Goal: Task Accomplishment & Management: Use online tool/utility

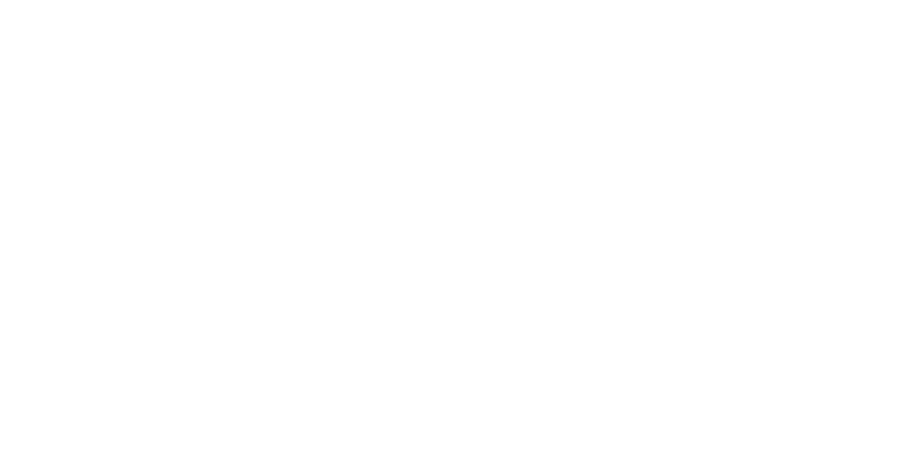
type input "avico"
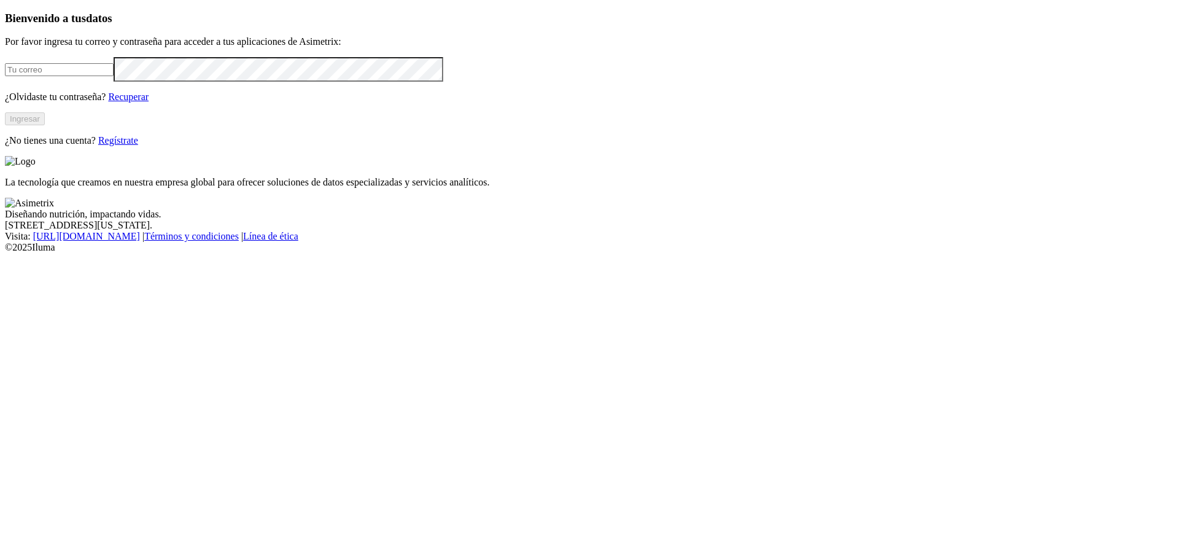
click at [114, 76] on input "email" at bounding box center [59, 69] width 109 height 13
type input "[PERSON_NAME][EMAIL_ADDRESS][PERSON_NAME][DOMAIN_NAME]"
click at [45, 125] on button "Ingresar" at bounding box center [25, 118] width 40 height 13
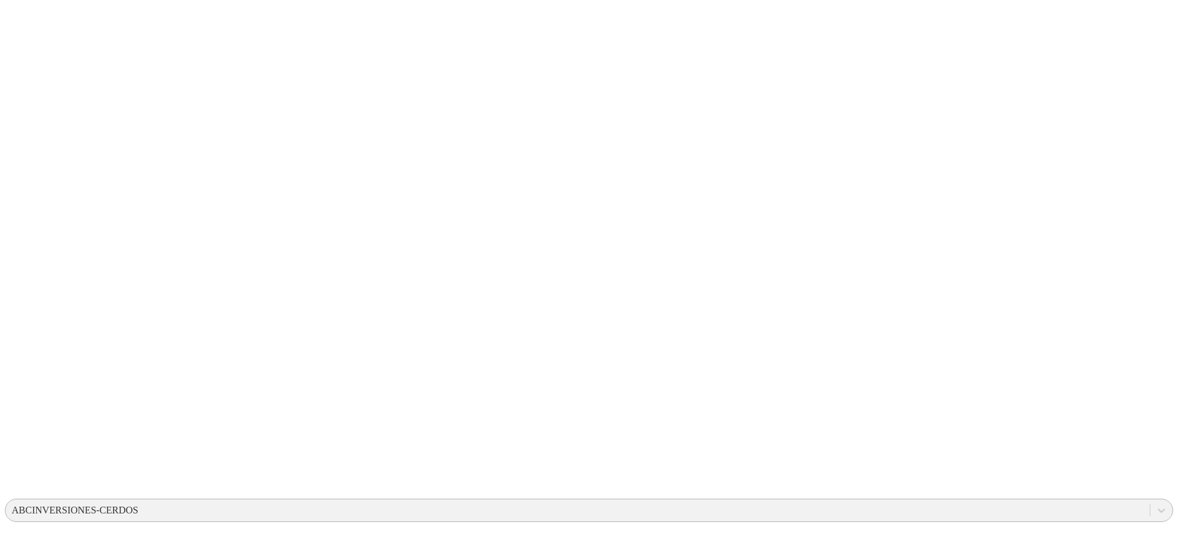
click at [138, 505] on div "ABCINVERSIONES-CERDOS" at bounding box center [75, 510] width 126 height 11
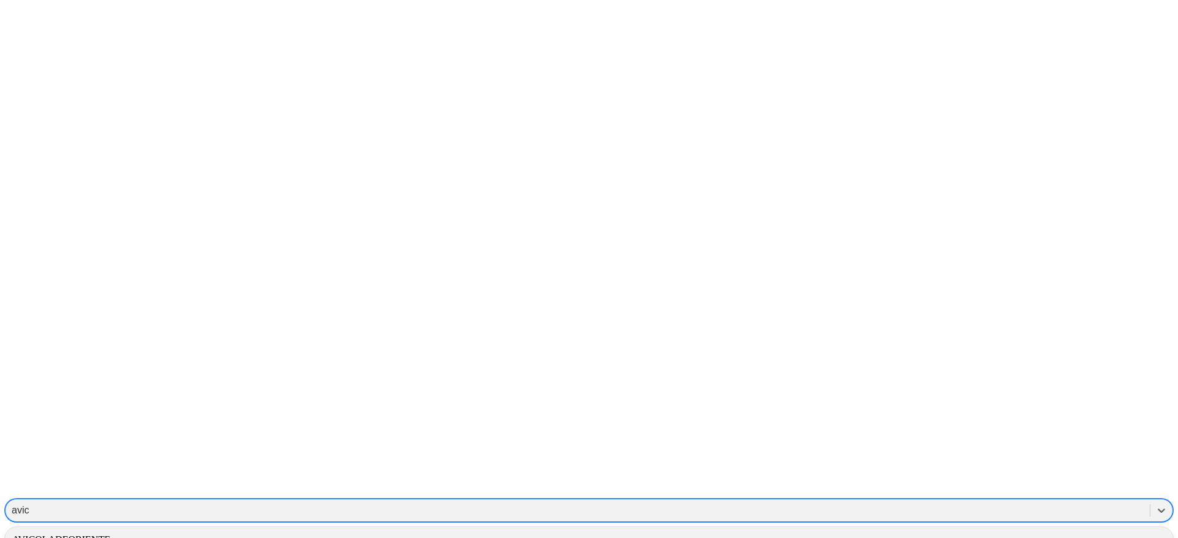
type input "avico"
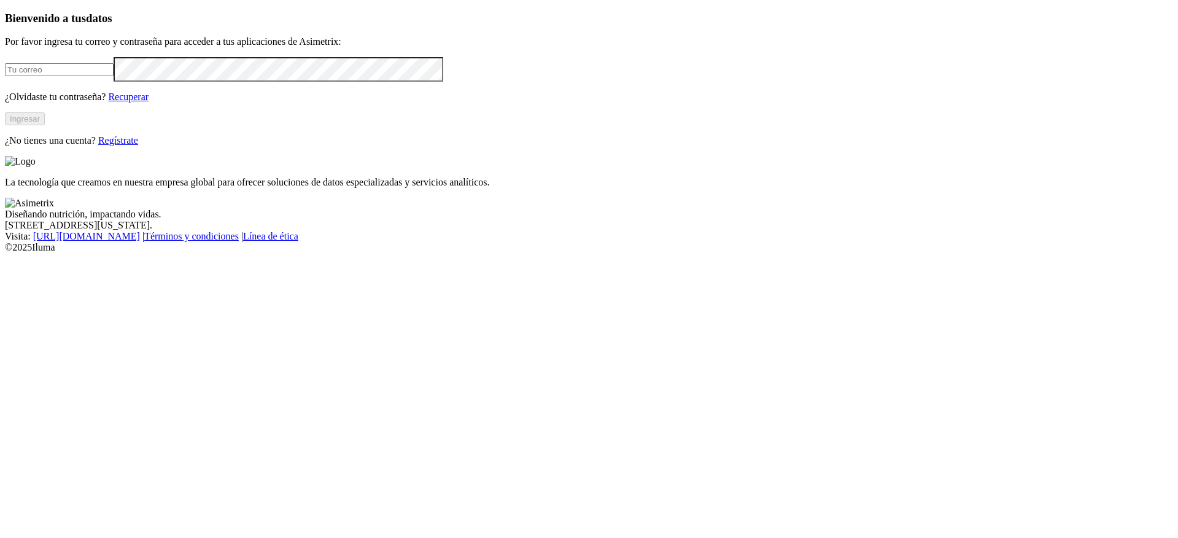
click at [114, 76] on input "email" at bounding box center [59, 69] width 109 height 13
type input "[PERSON_NAME][EMAIL_ADDRESS][PERSON_NAME][DOMAIN_NAME]"
click at [45, 125] on button "Ingresar" at bounding box center [25, 118] width 40 height 13
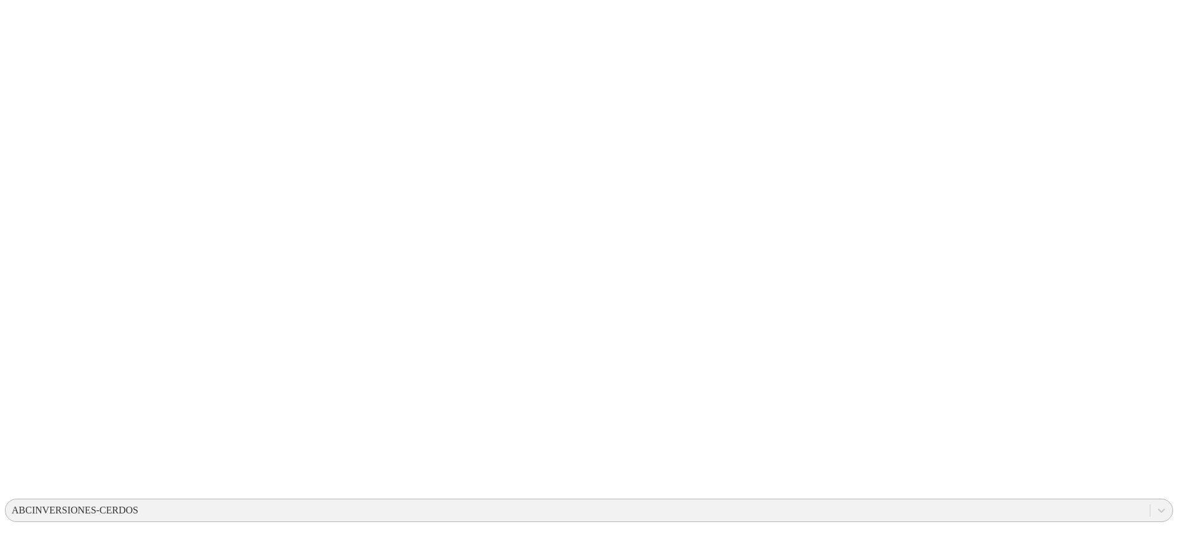
click at [138, 505] on div "ABCINVERSIONES-CERDOS" at bounding box center [75, 510] width 126 height 11
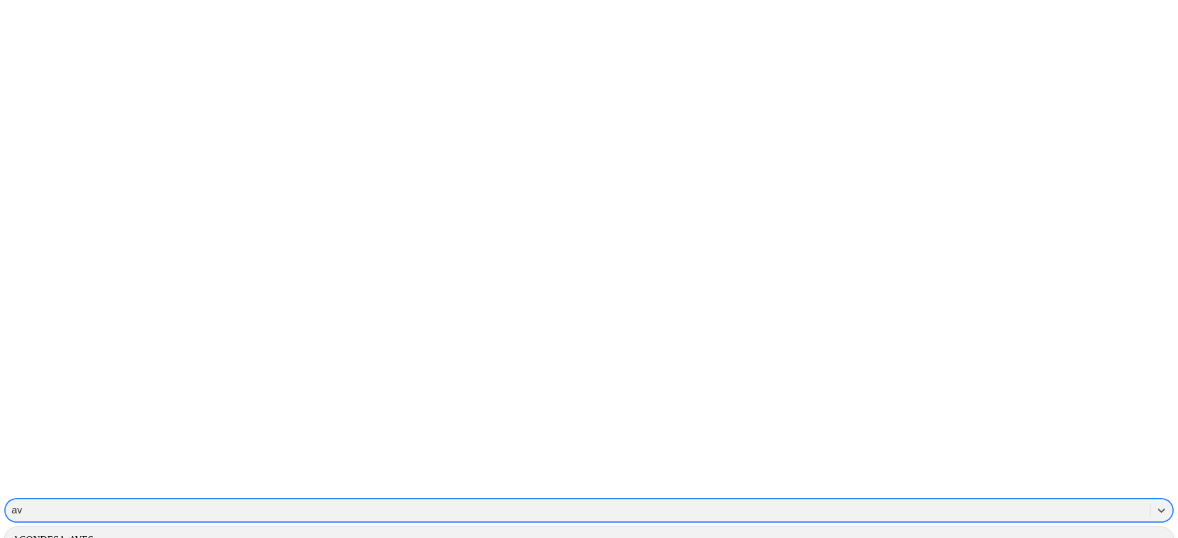
type input "avic"
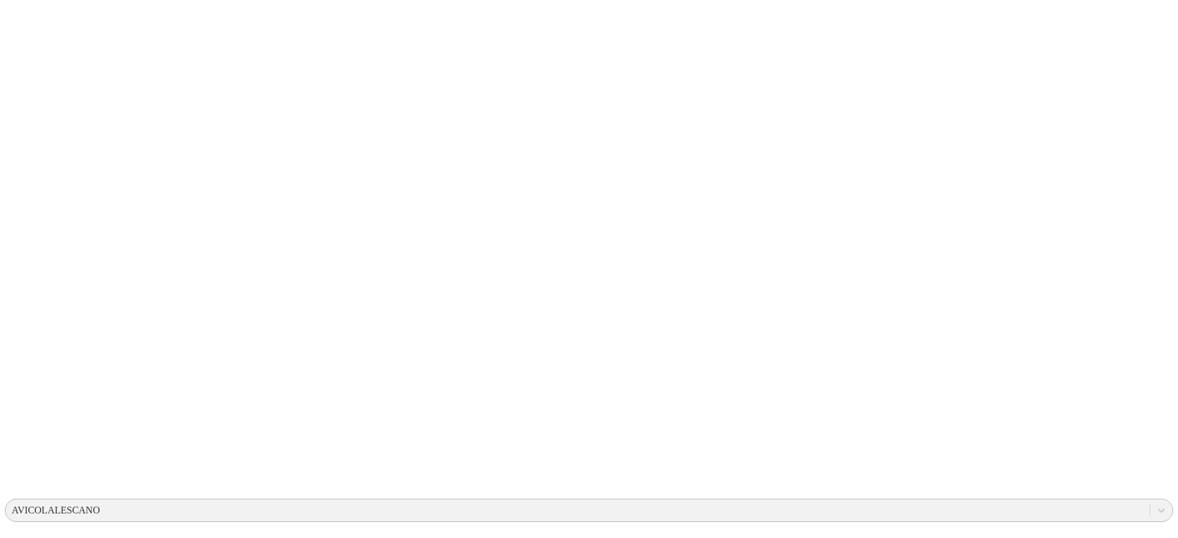
click at [1001, 501] on div "AVICOLALESCANO" at bounding box center [578, 510] width 1144 height 18
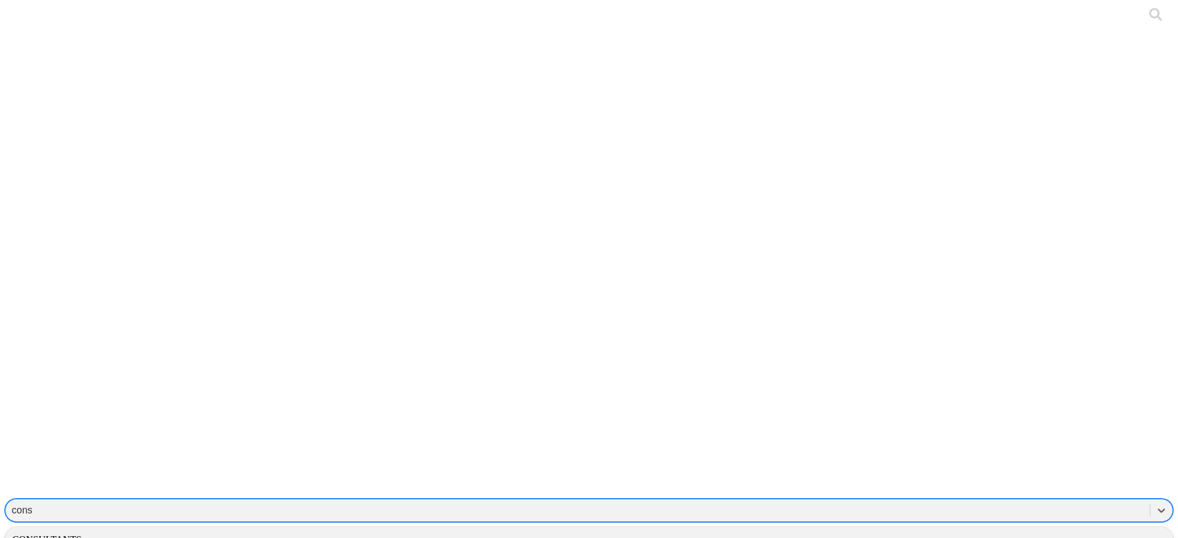
type input "consu"
click at [1028, 529] on div "CONSULTANTS" at bounding box center [589, 539] width 1168 height 21
